Goal: Check status: Check status

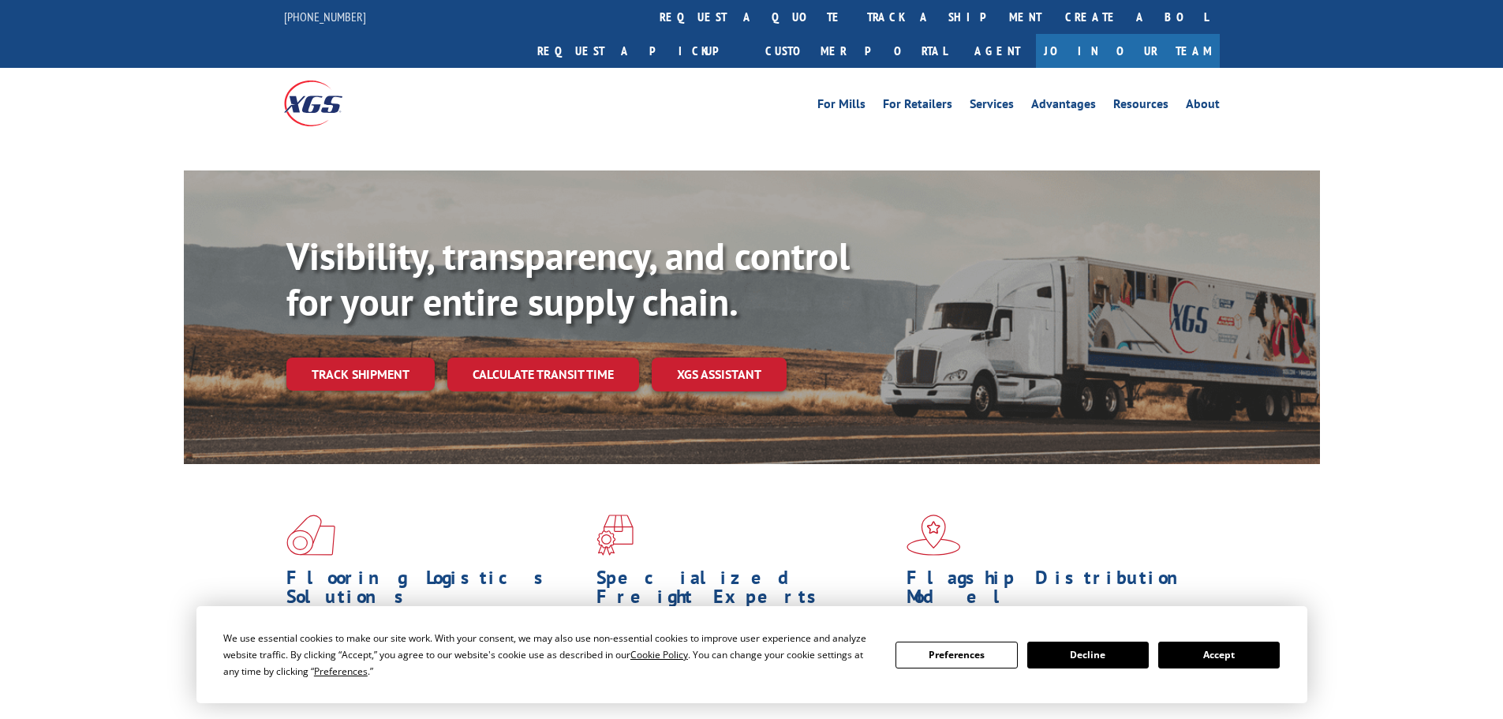
click at [1222, 649] on button "Accept" at bounding box center [1219, 655] width 122 height 27
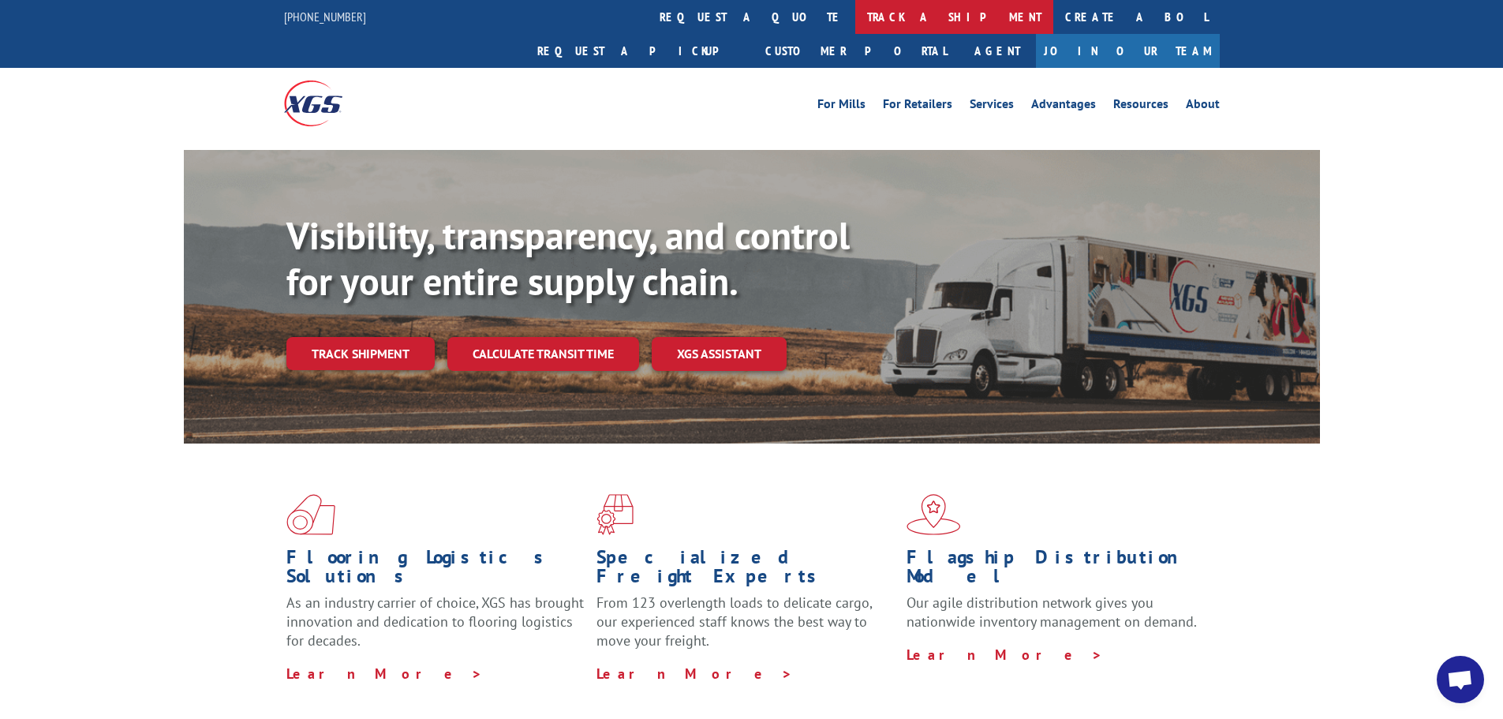
click at [855, 24] on link "track a shipment" at bounding box center [954, 17] width 198 height 34
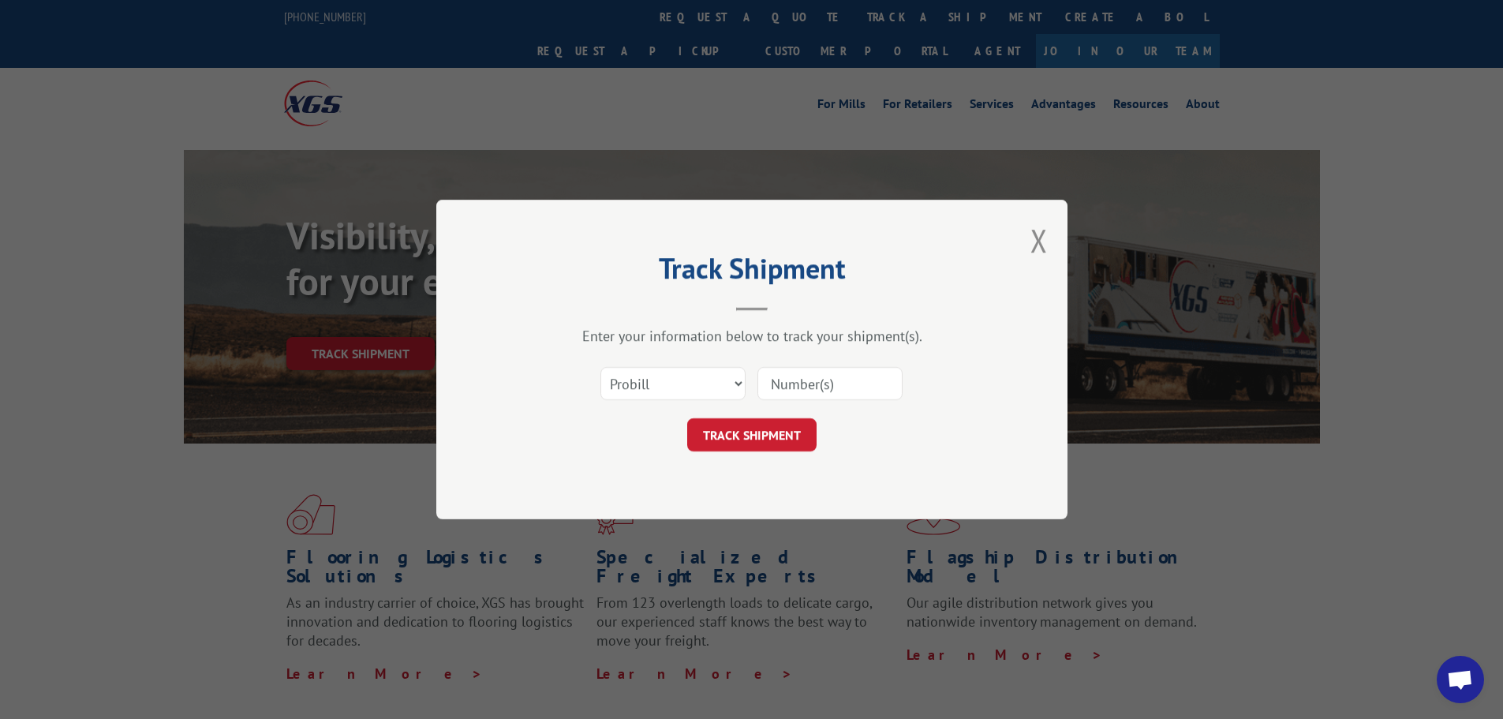
click at [836, 384] on input at bounding box center [830, 383] width 145 height 33
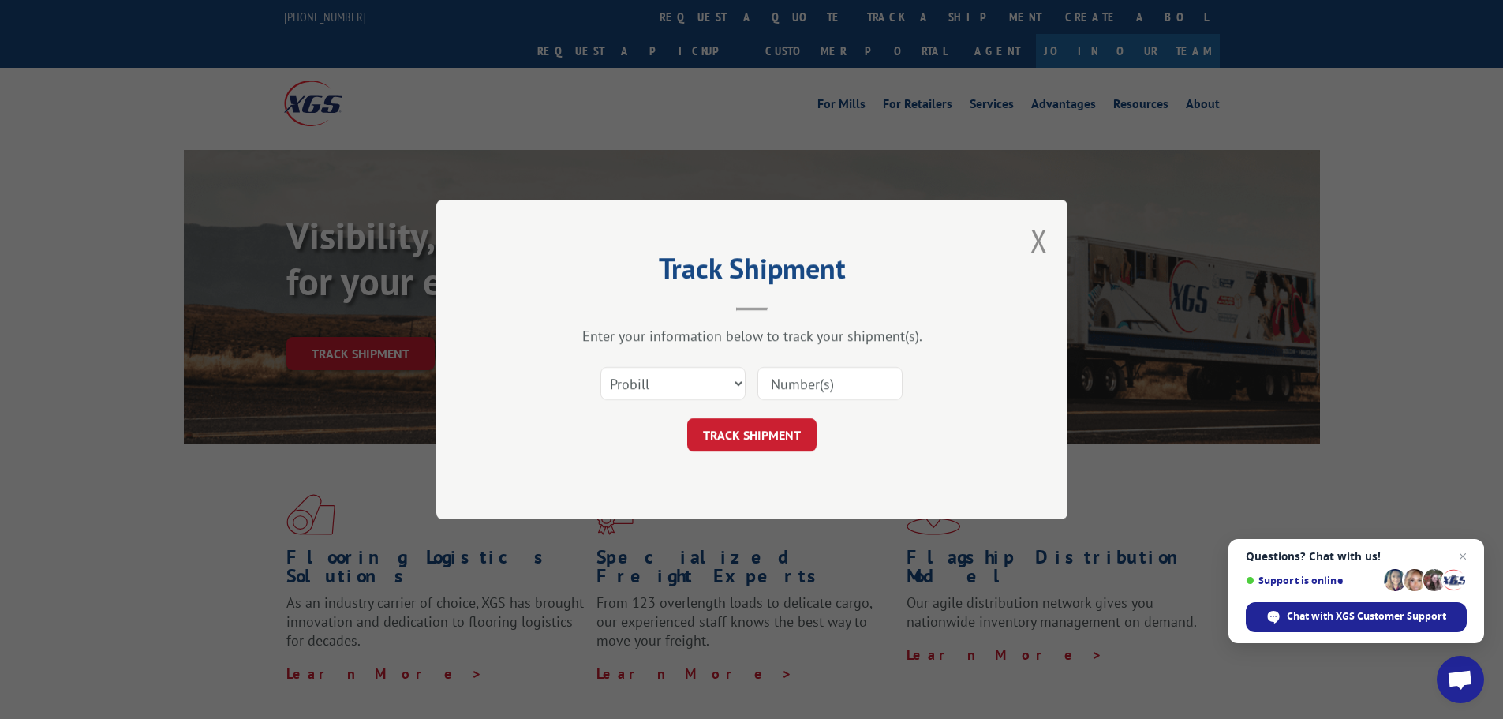
paste input "16571214"
type input "16571214"
click at [780, 437] on button "TRACK SHIPMENT" at bounding box center [751, 434] width 129 height 33
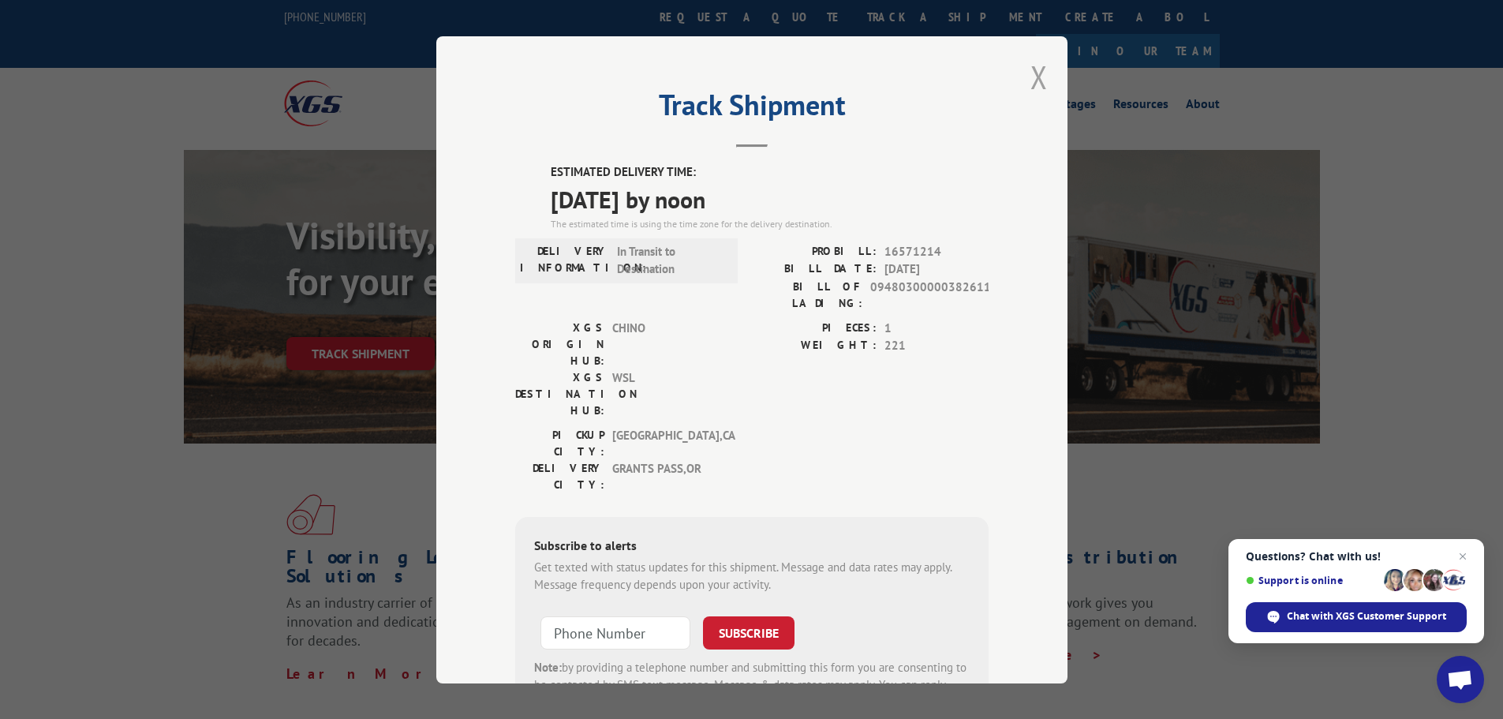
click at [1031, 78] on button "Close modal" at bounding box center [1039, 77] width 17 height 42
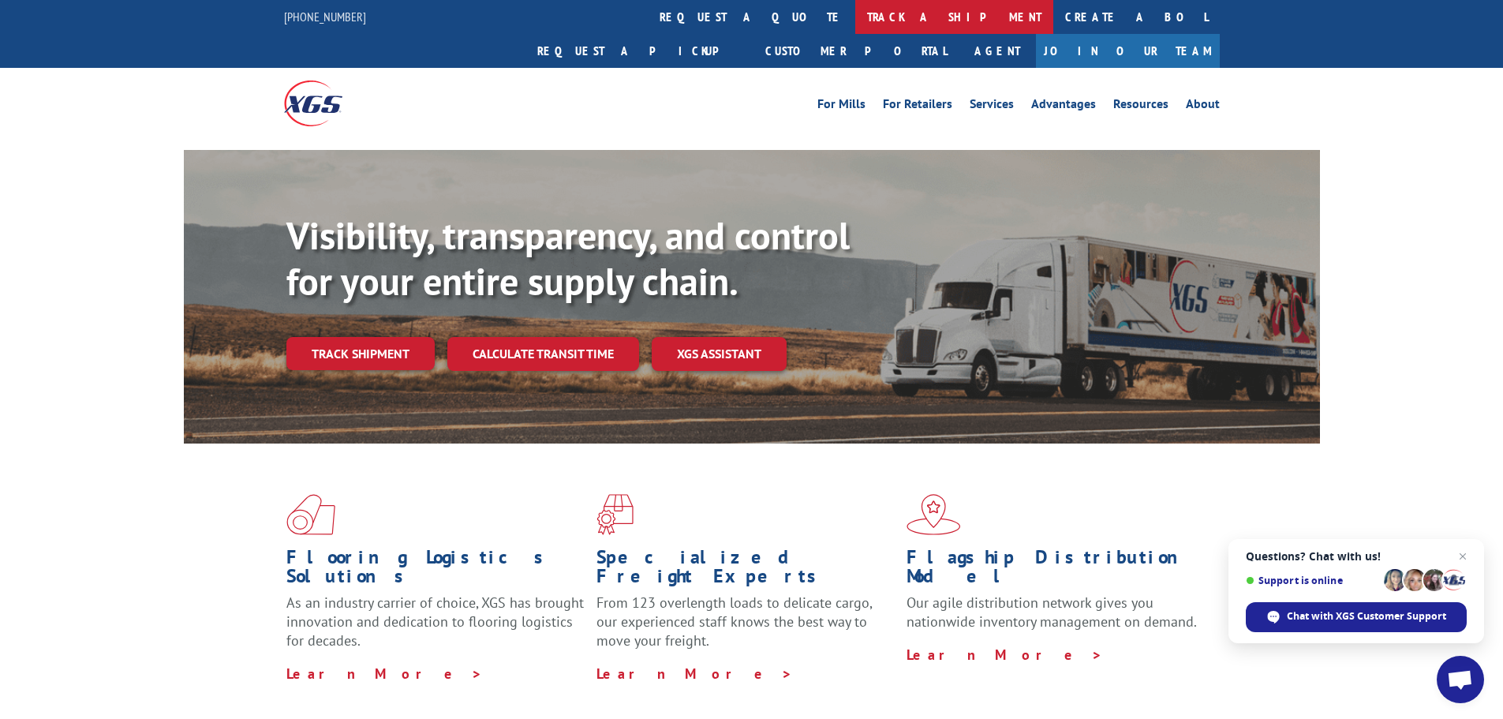
click at [855, 17] on link "track a shipment" at bounding box center [954, 17] width 198 height 34
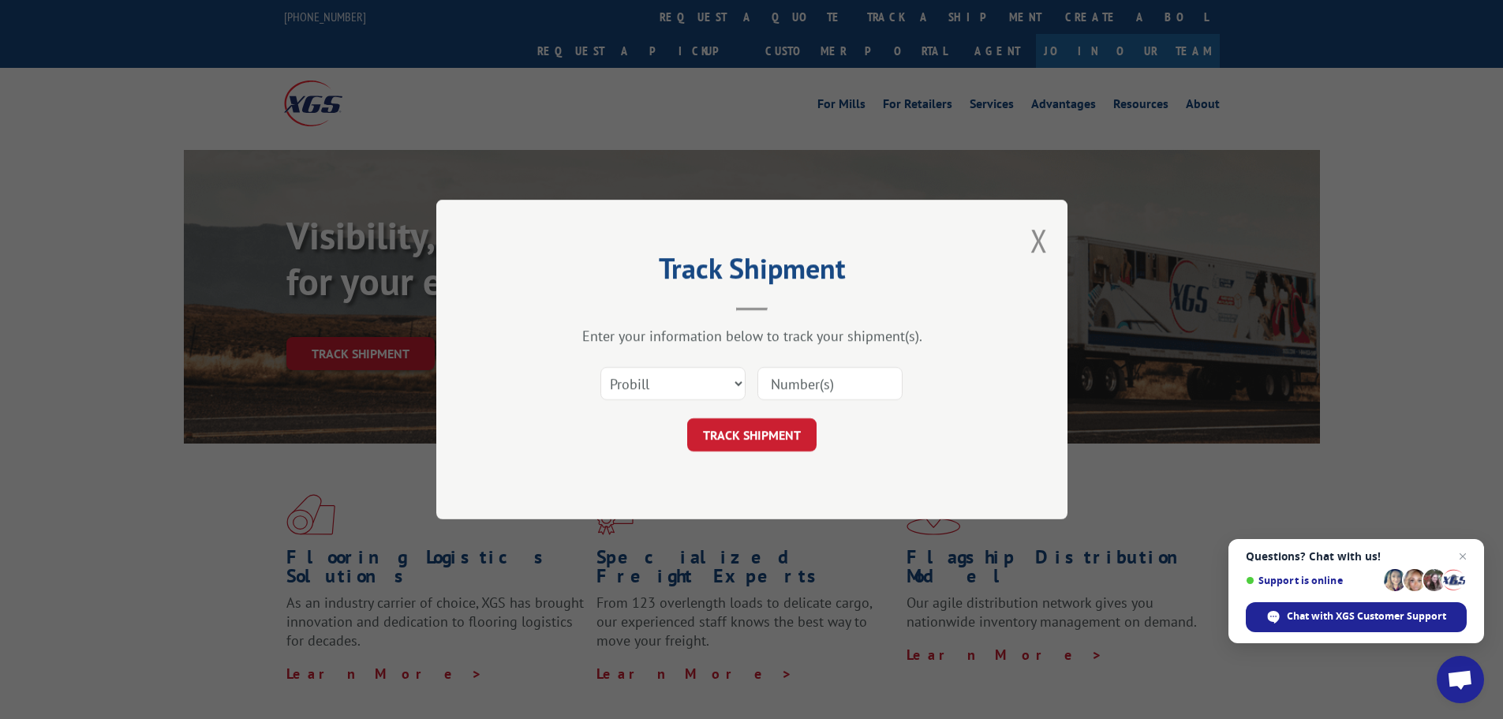
click at [796, 383] on input at bounding box center [830, 383] width 145 height 33
paste input "16571212"
type input "16571212"
click at [760, 431] on button "TRACK SHIPMENT" at bounding box center [751, 434] width 129 height 33
